Goal: Transaction & Acquisition: Purchase product/service

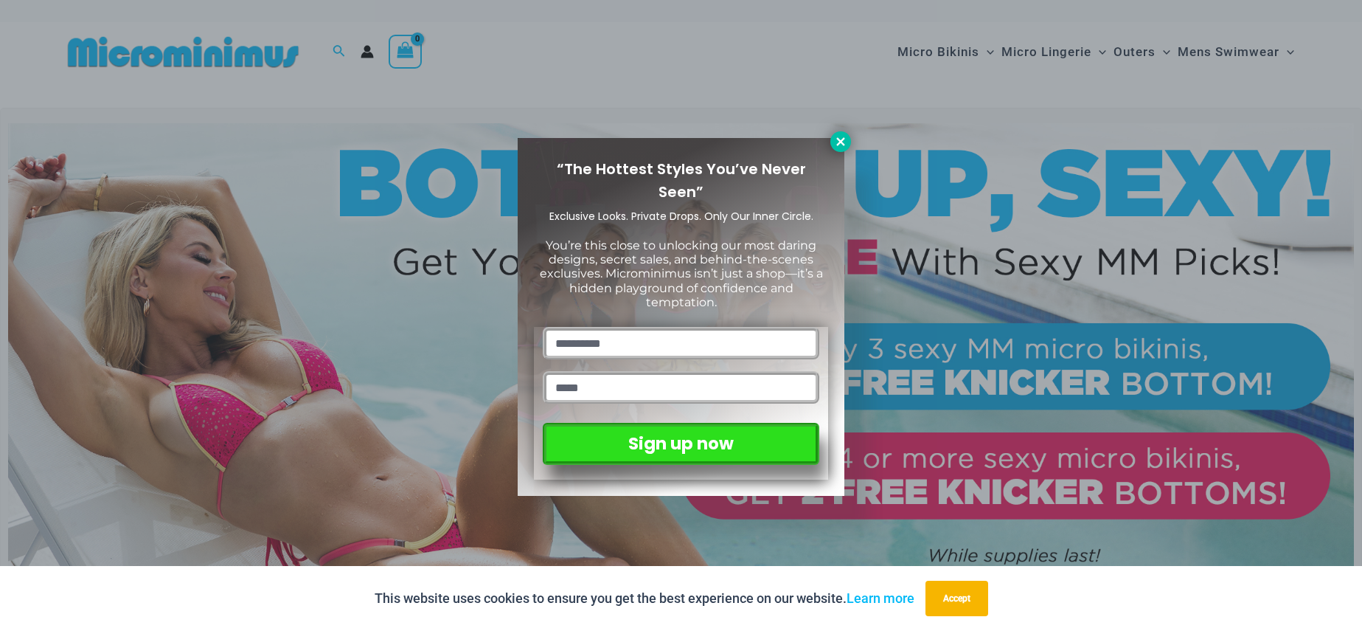
click at [842, 144] on icon at bounding box center [840, 141] width 8 height 8
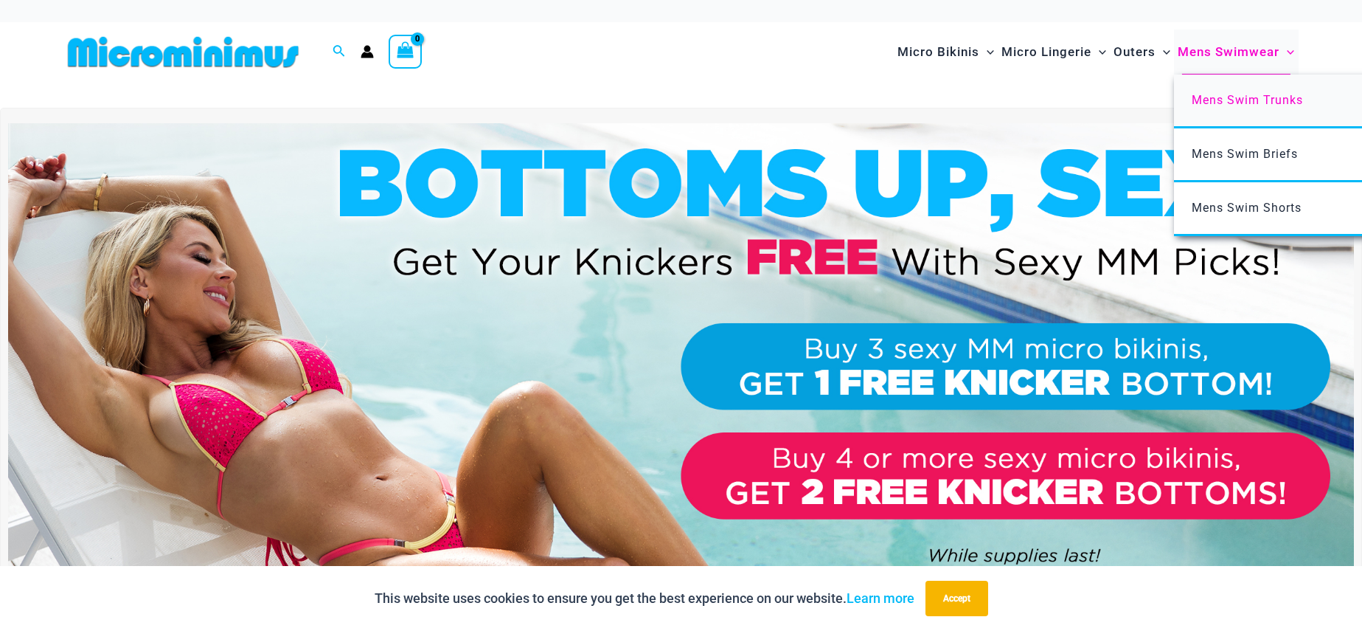
click at [1233, 100] on span "Mens Swim Trunks" at bounding box center [1247, 100] width 111 height 14
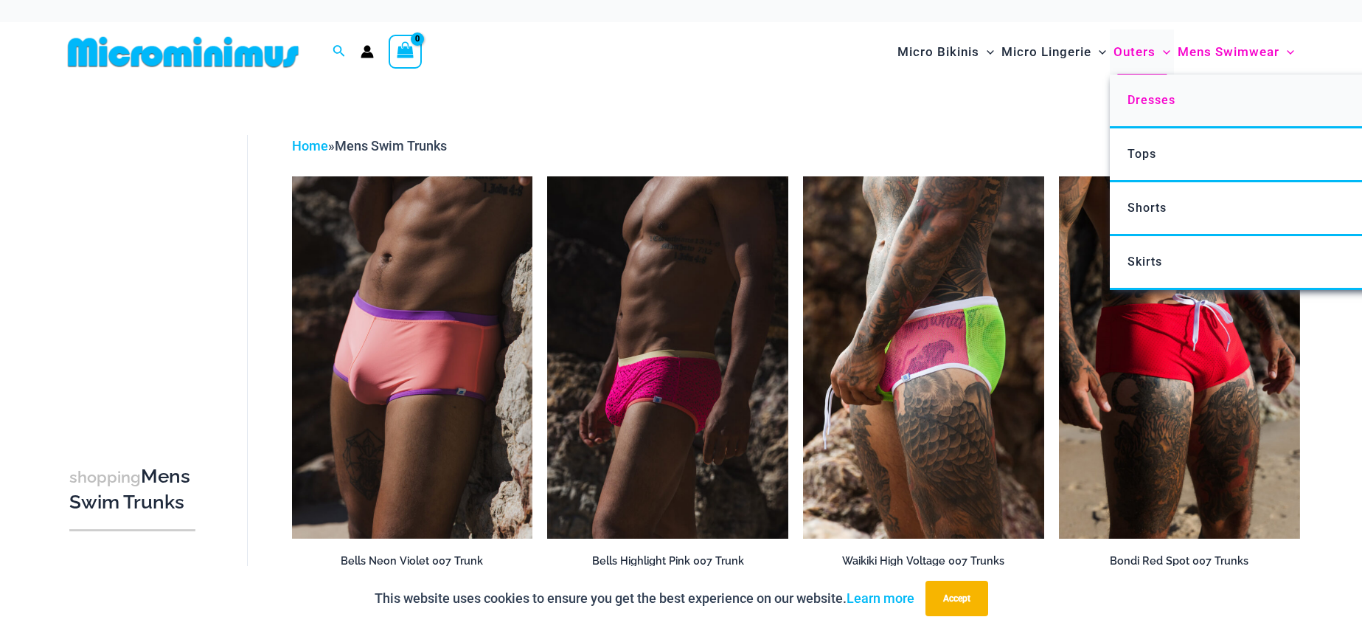
click at [1151, 108] on link "Dresses" at bounding box center [1329, 101] width 439 height 54
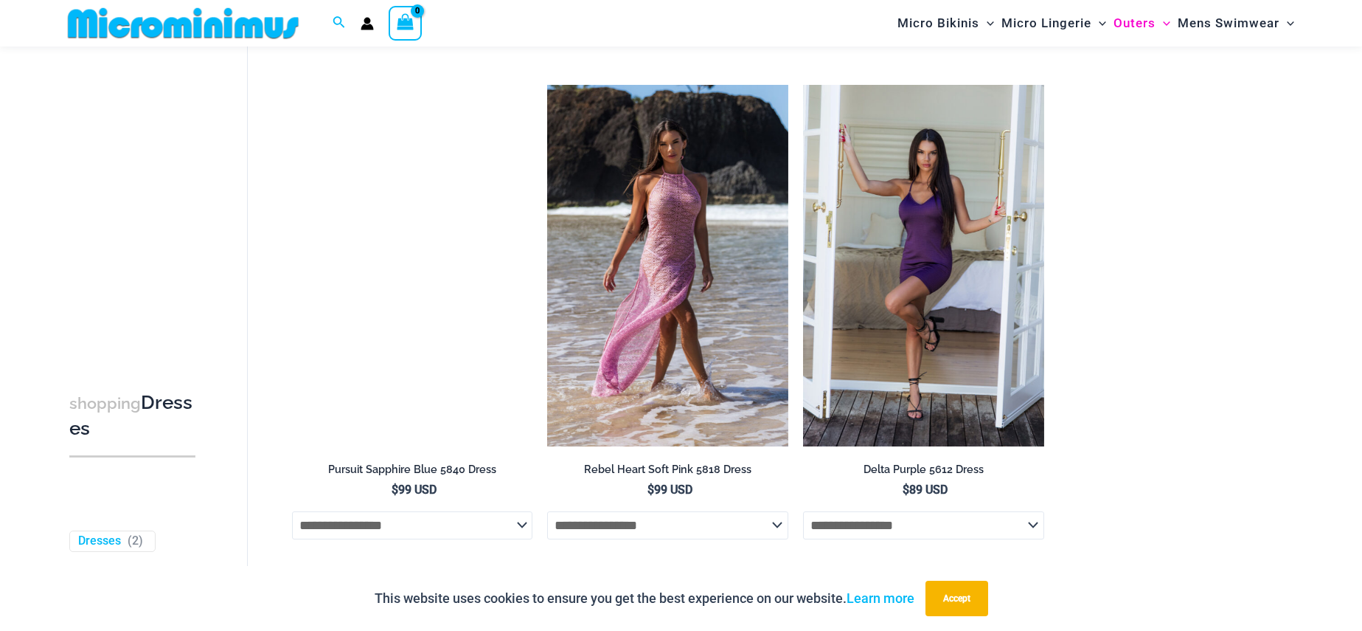
scroll to position [1087, 0]
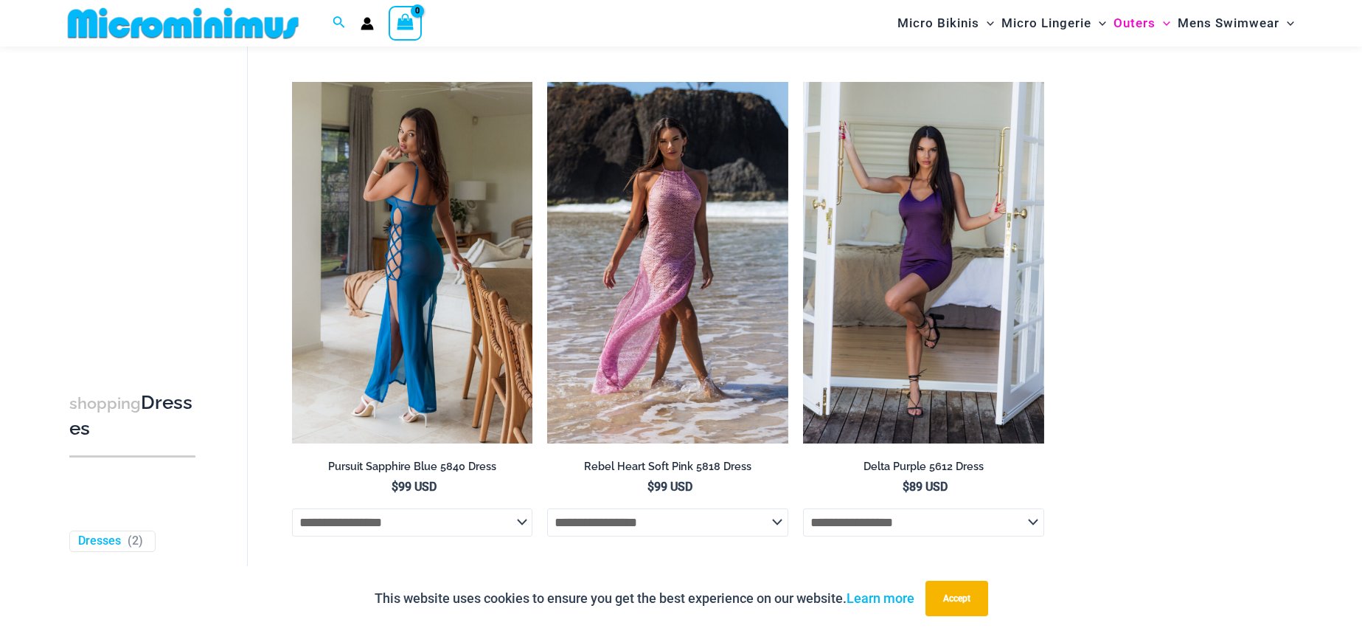
click at [394, 343] on img at bounding box center [412, 262] width 241 height 361
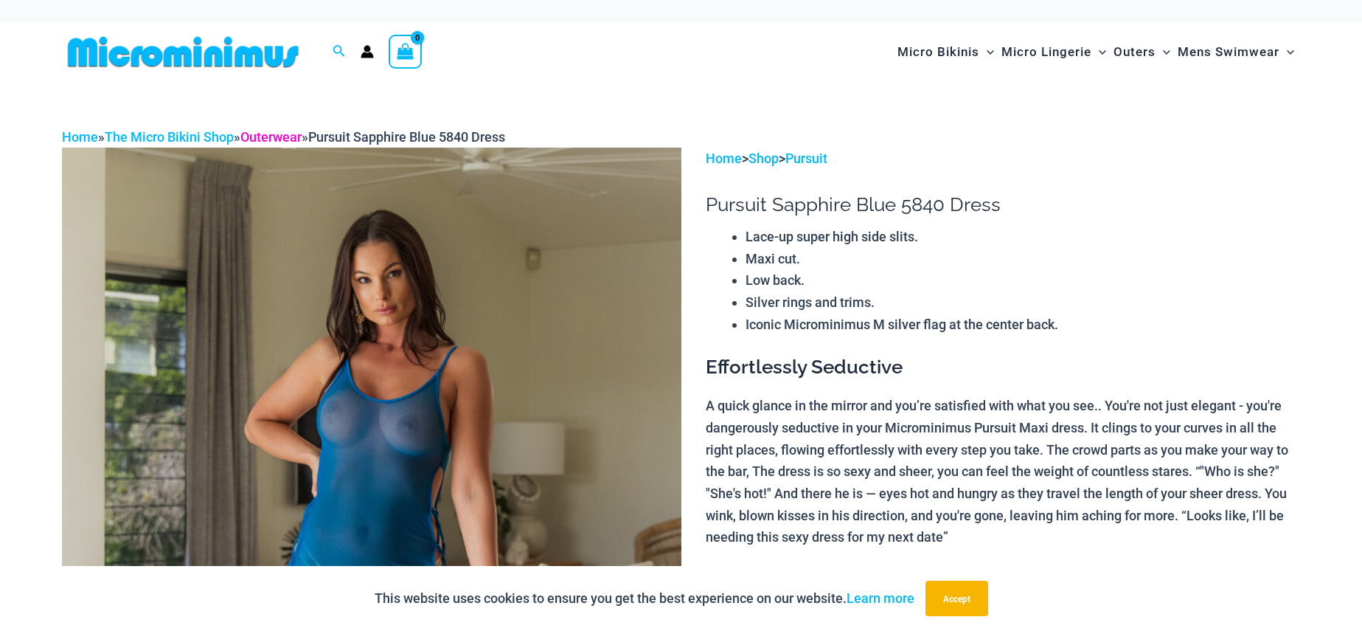
click at [298, 131] on link "Outerwear" at bounding box center [270, 136] width 61 height 15
